Goal: Transaction & Acquisition: Download file/media

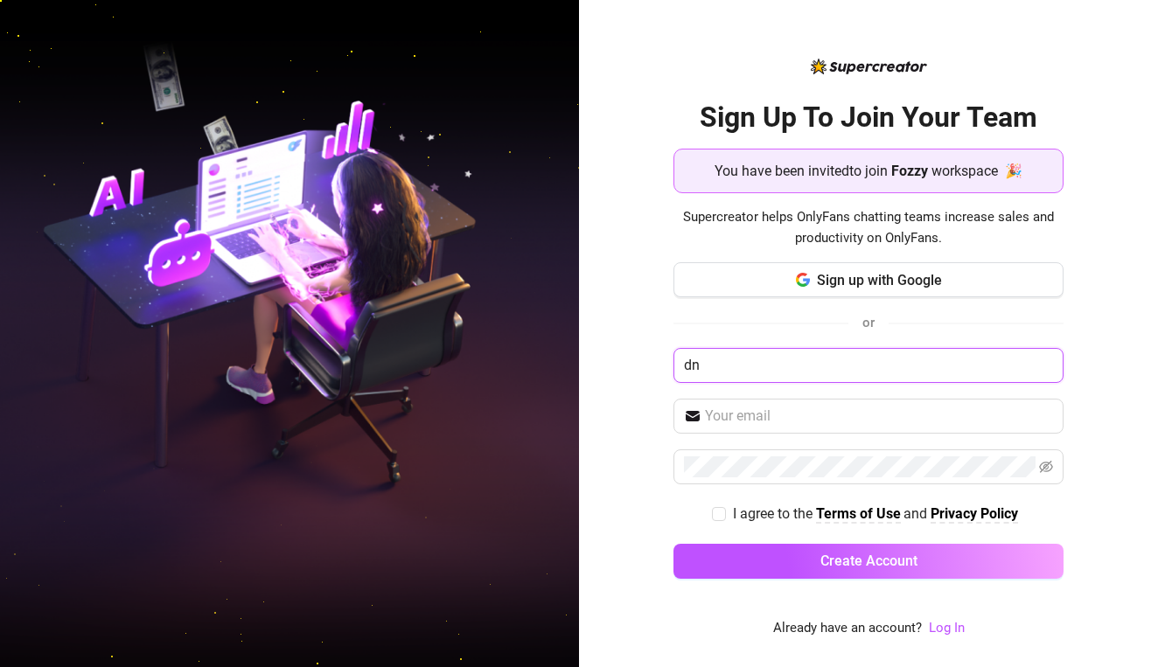
type input "d"
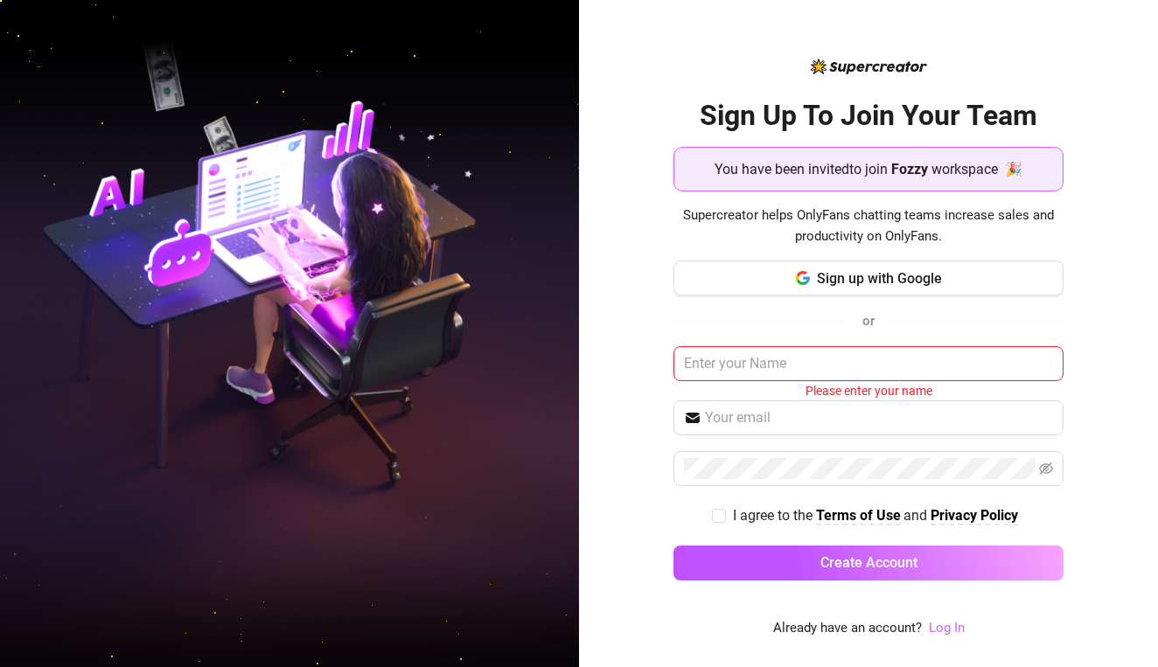
click at [942, 633] on link "Log In" at bounding box center [947, 628] width 36 height 16
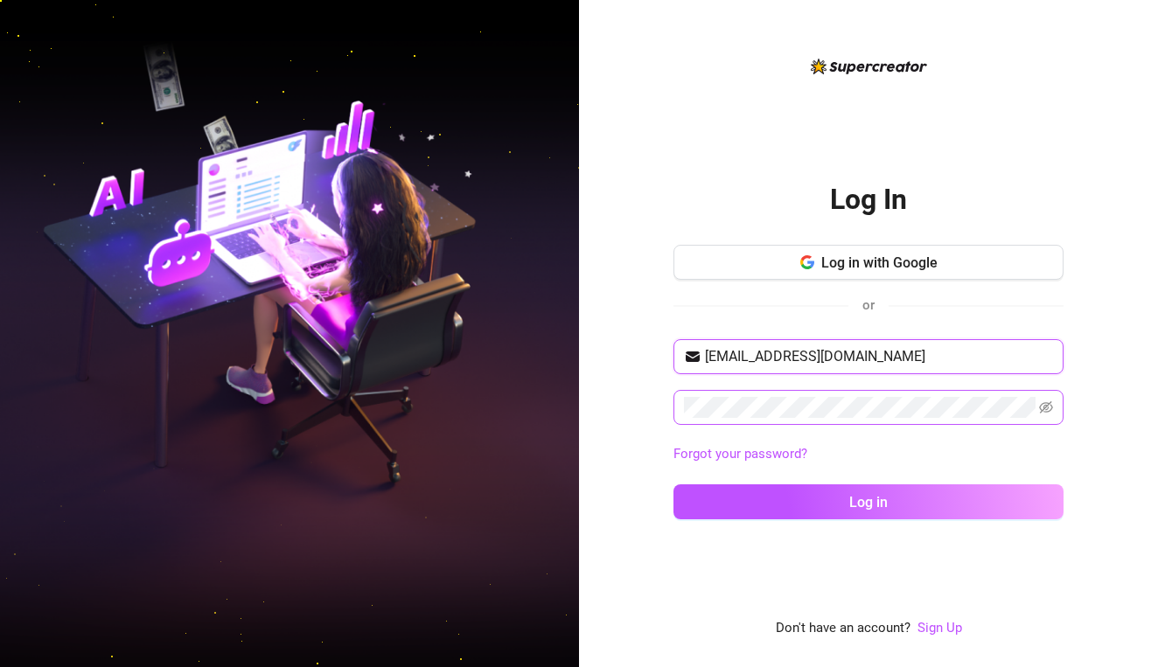
type input "dnnmangaoang07@gmail.com"
click at [868, 501] on button "Log in" at bounding box center [868, 502] width 390 height 35
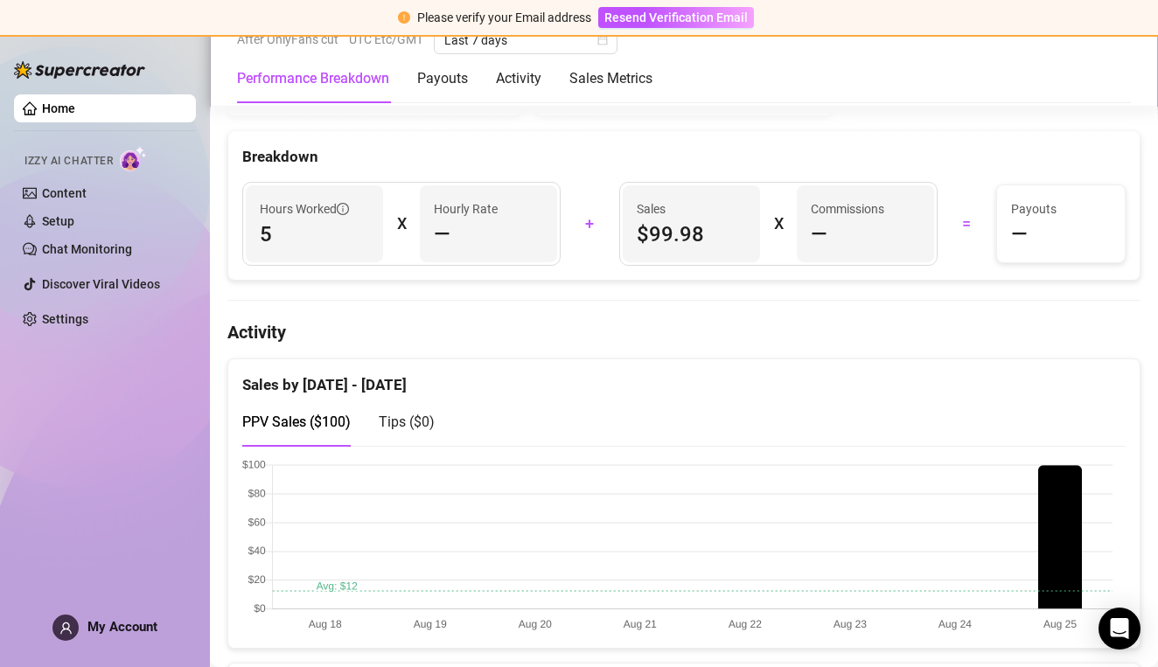
scroll to position [487, 0]
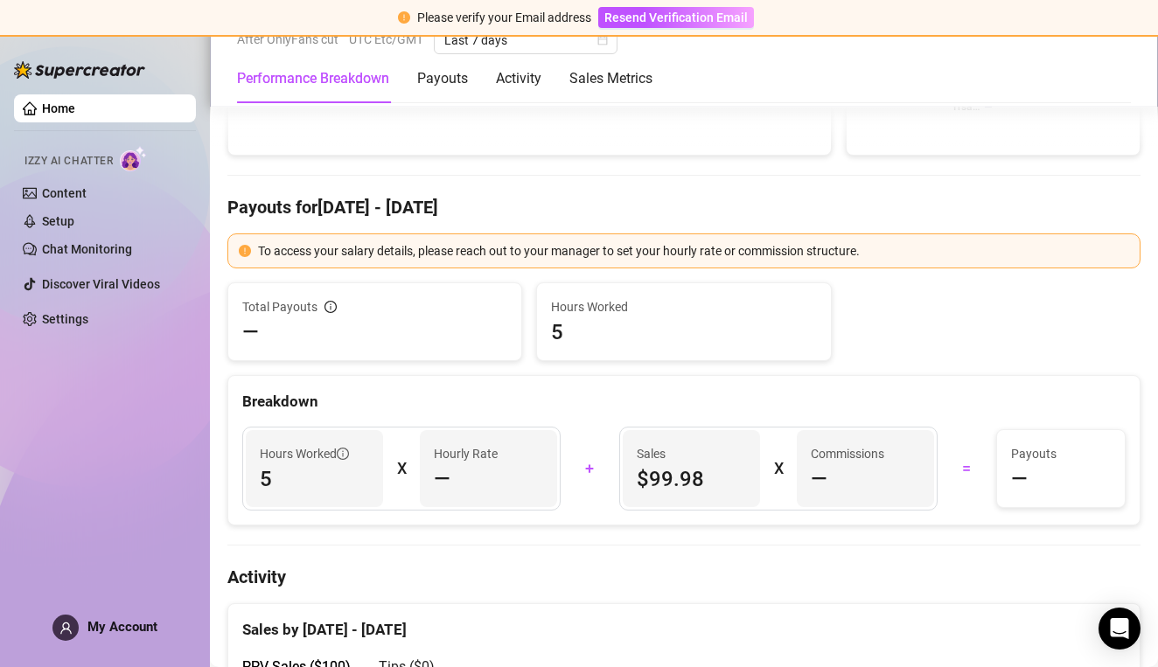
click at [43, 632] on div "Home Izzy AI Chatter Content Setup Chat Monitoring Discover Viral Videos Settin…" at bounding box center [105, 343] width 182 height 617
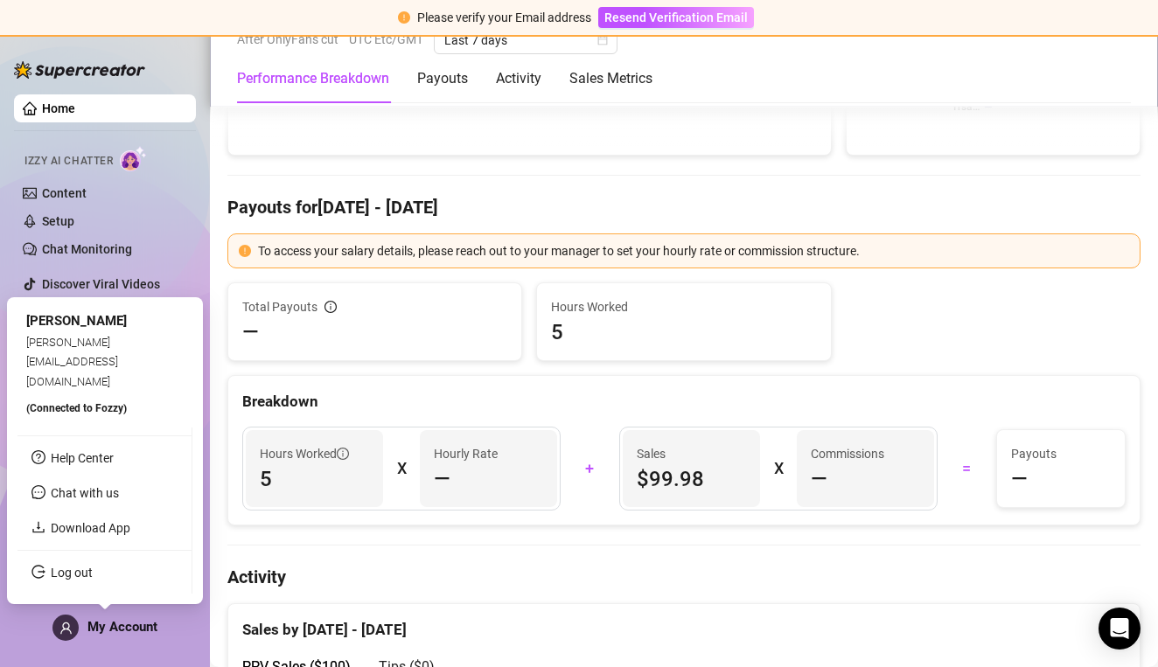
click at [97, 631] on span "My Account" at bounding box center [122, 627] width 70 height 16
click at [111, 528] on link "Download App" at bounding box center [91, 528] width 80 height 14
